Goal: Check status: Check status

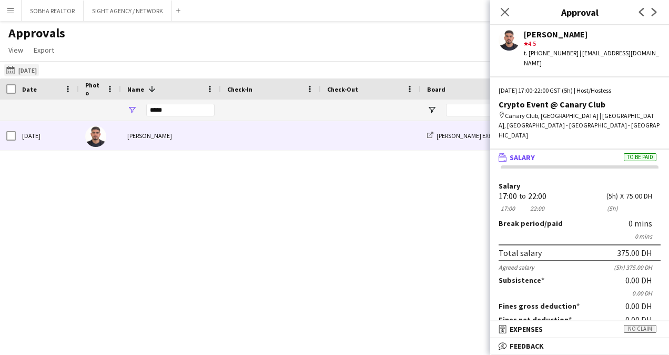
scroll to position [18, 0]
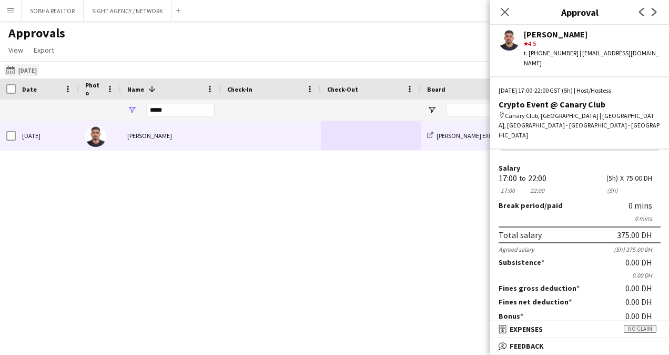
click at [26, 71] on button "[DATE] to [DATE] [DATE]" at bounding box center [21, 70] width 35 height 13
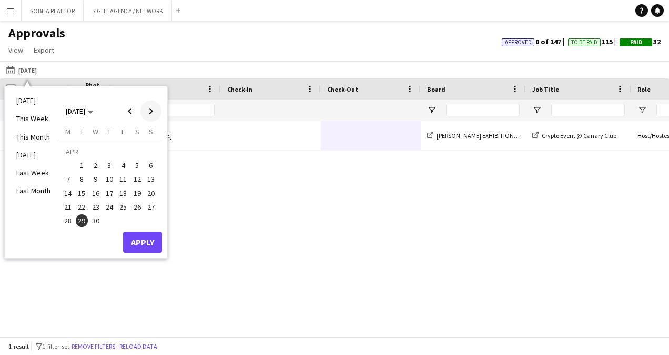
click at [145, 113] on span "Next month" at bounding box center [150, 110] width 21 height 21
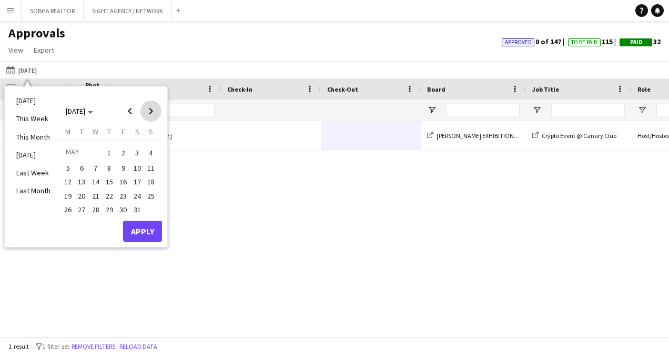
click at [145, 113] on span "Next month" at bounding box center [150, 110] width 21 height 21
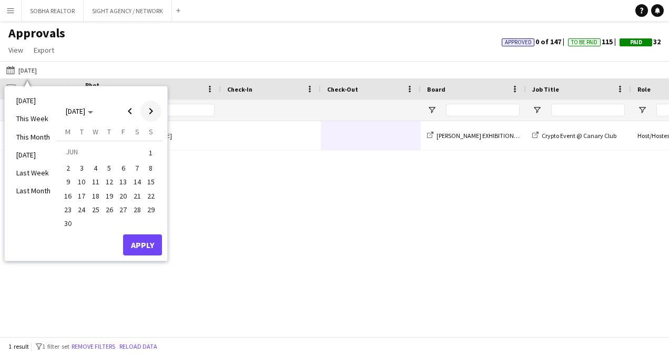
click at [147, 115] on span "Next month" at bounding box center [150, 110] width 21 height 21
click at [121, 168] on span "4" at bounding box center [123, 165] width 13 height 13
click at [112, 184] on button "10" at bounding box center [110, 179] width 14 height 14
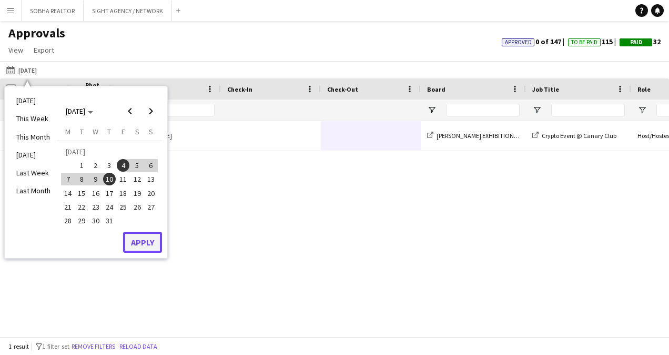
click at [143, 246] on button "Apply" at bounding box center [142, 241] width 39 height 21
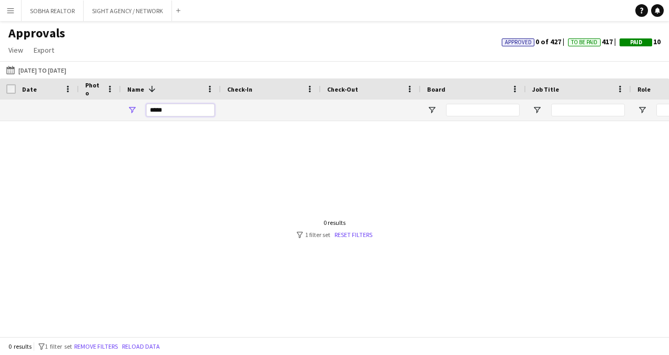
drag, startPoint x: 181, startPoint y: 110, endPoint x: 138, endPoint y: 110, distance: 43.7
click at [138, 110] on div "*****" at bounding box center [171, 109] width 100 height 21
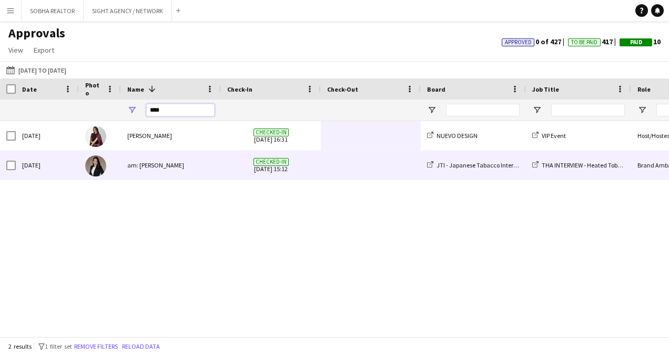
type input "****"
click at [364, 153] on span at bounding box center [370, 164] width 87 height 29
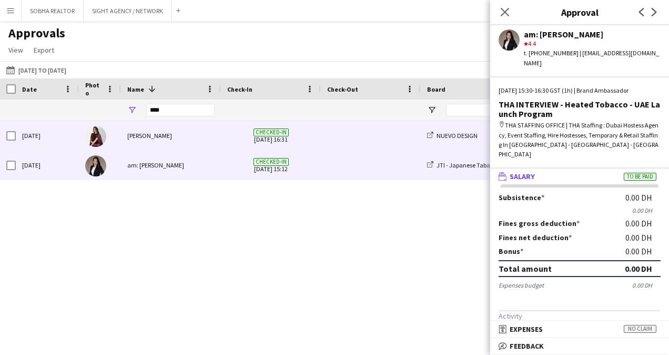
click at [341, 136] on span at bounding box center [370, 135] width 87 height 29
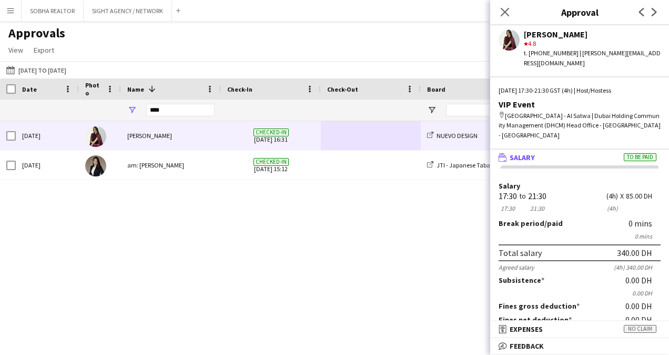
click at [509, 44] on app-user-avatar at bounding box center [509, 39] width 21 height 21
click at [508, 11] on icon "Close pop-in" at bounding box center [505, 12] width 10 height 10
